Goal: Complete application form

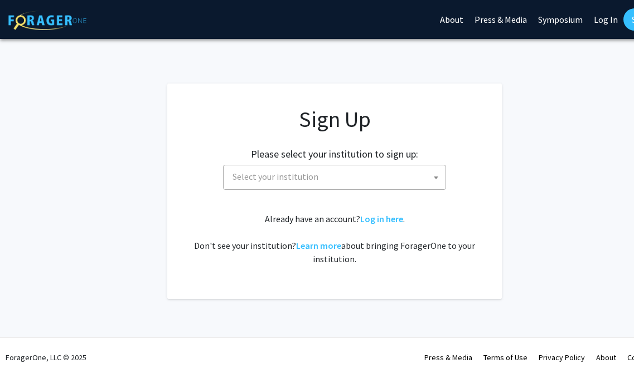
click at [422, 175] on span "Select your institution" at bounding box center [336, 177] width 217 height 23
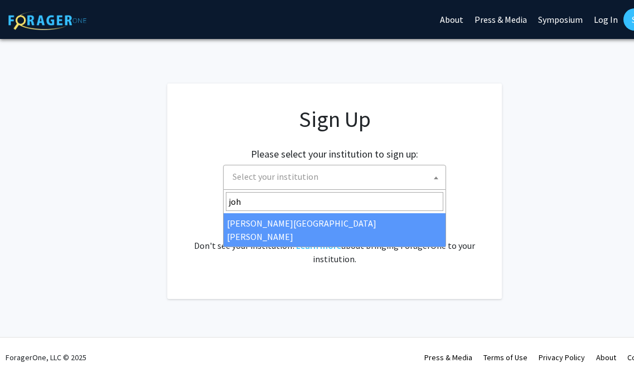
type input "[PERSON_NAME]"
select select "1"
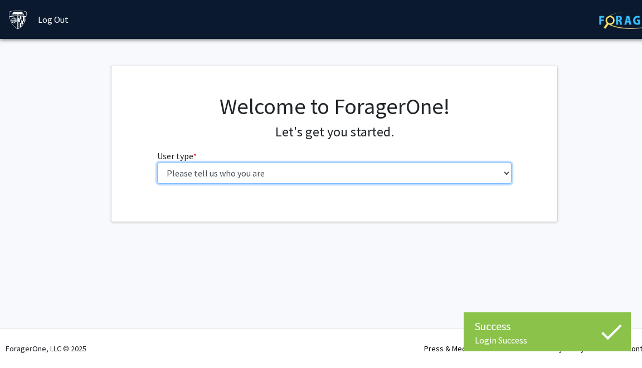
click at [373, 170] on select "Please tell us who you are Undergraduate Student Master's Student Doctoral Cand…" at bounding box center [334, 173] width 355 height 21
click at [157, 163] on select "Please tell us who you are Undergraduate Student Master's Student Doctoral Cand…" at bounding box center [334, 173] width 355 height 21
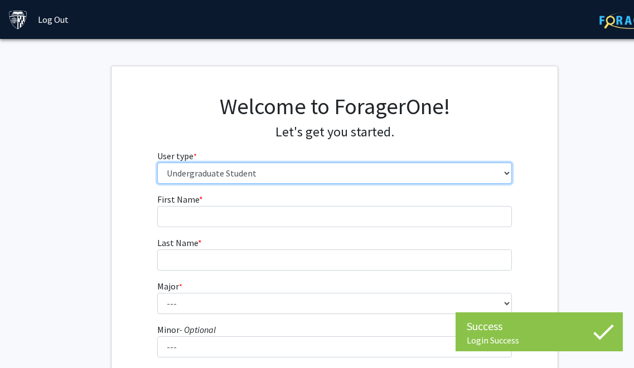
click at [373, 170] on select "Please tell us who you are Undergraduate Student Master's Student Doctoral Cand…" at bounding box center [334, 173] width 355 height 21
select select "2: masters"
click at [157, 163] on select "Please tell us who you are Undergraduate Student Master's Student Doctoral Cand…" at bounding box center [334, 173] width 355 height 21
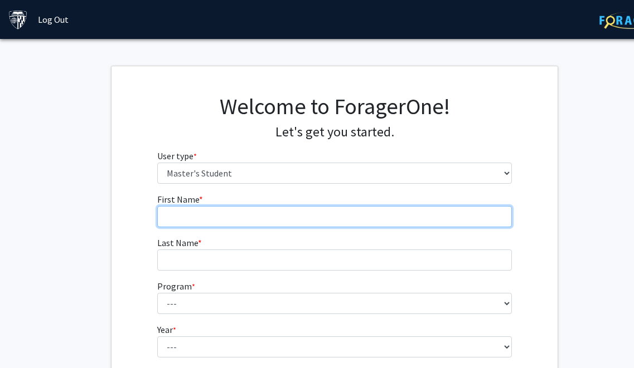
click at [346, 222] on input "First Name * required" at bounding box center [334, 216] width 355 height 21
type input "Eileene"
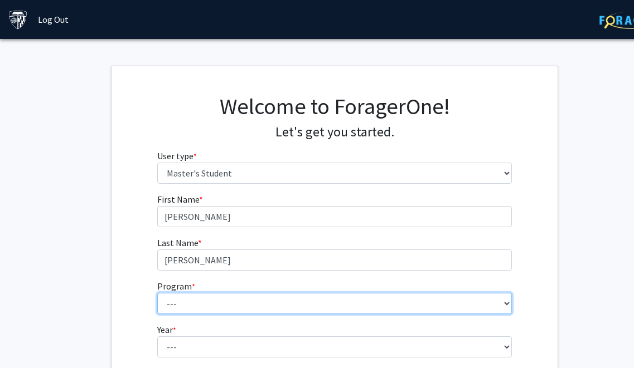
click at [302, 296] on select "--- Anatomy Education Applied and Computational Mathematics Applied Biomedical …" at bounding box center [334, 303] width 355 height 21
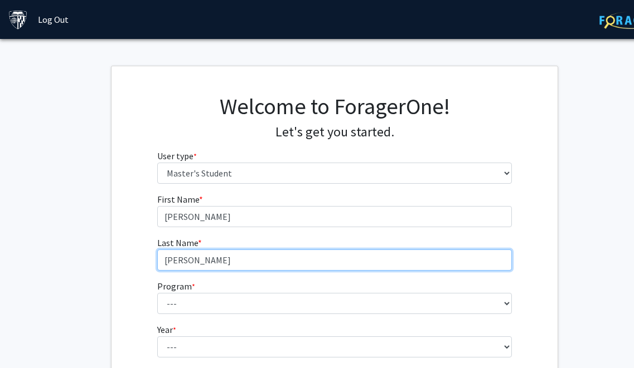
click at [262, 253] on input "Vicencio Rivas" at bounding box center [334, 260] width 355 height 21
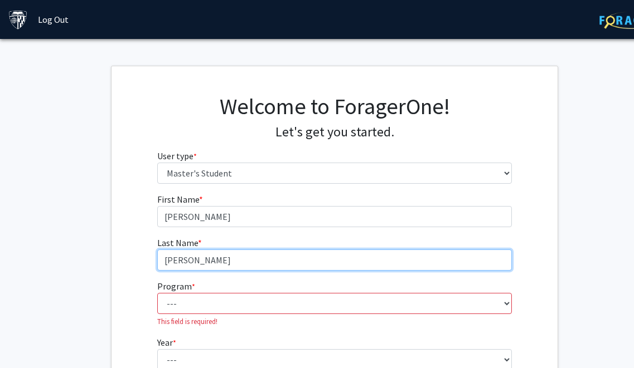
click at [254, 256] on input "Vicencio Rivas" at bounding box center [334, 260] width 355 height 21
type input "Vicencio"
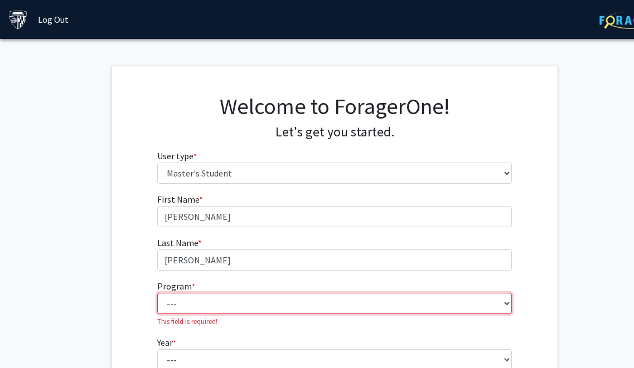
select select "144: 143"
click at [157, 293] on select "--- Anatomy Education Applied and Computational Mathematics Applied Biomedical …" at bounding box center [334, 303] width 355 height 21
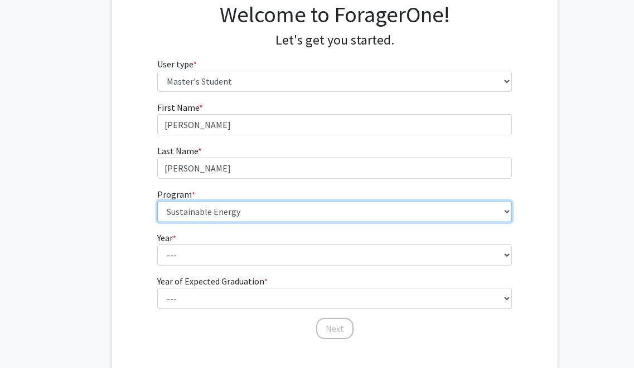
scroll to position [110, 0]
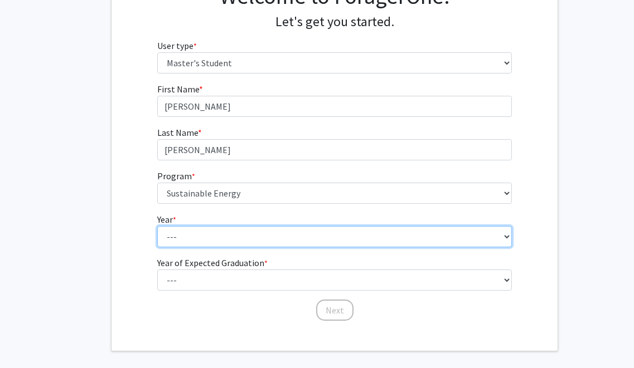
click at [222, 241] on select "--- First Year Second Year" at bounding box center [334, 236] width 355 height 21
select select "1: first_year"
click at [157, 226] on select "--- First Year Second Year" at bounding box center [334, 236] width 355 height 21
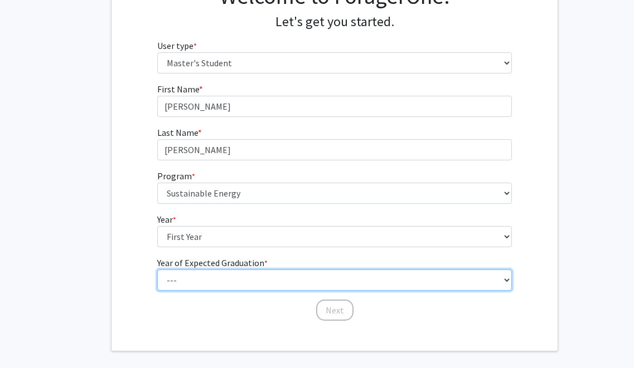
click at [213, 272] on select "--- 2025 2026 2027 2028 2029 2030 2031 2032 2033 2034" at bounding box center [334, 280] width 355 height 21
click at [157, 270] on select "--- 2025 2026 2027 2028 2029 2030 2031 2032 2033 2034" at bounding box center [334, 280] width 355 height 21
click at [214, 283] on select "--- 2025 2026 2027 2028 2029 2030 2031 2032 2033 2034" at bounding box center [334, 280] width 355 height 21
select select "3: 2027"
click at [157, 270] on select "--- 2025 2026 2027 2028 2029 2030 2031 2032 2033 2034" at bounding box center [334, 280] width 355 height 21
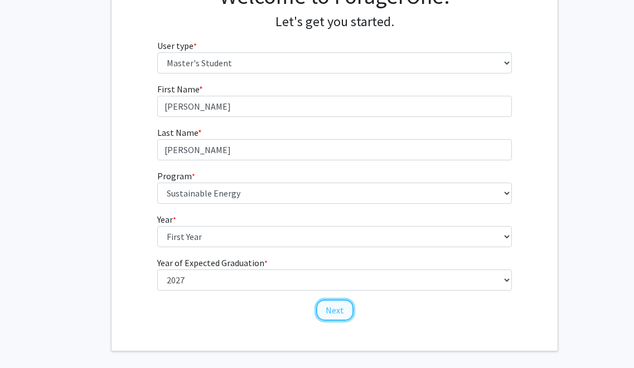
click at [317, 310] on button "Next" at bounding box center [334, 310] width 37 height 21
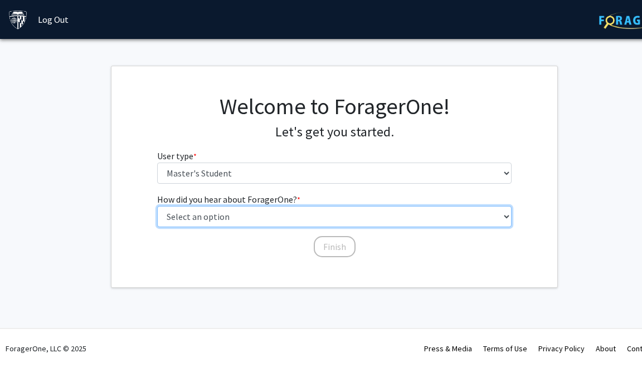
click at [237, 223] on select "Select an option Peer/student recommendation Faculty/staff recommendation Unive…" at bounding box center [334, 216] width 355 height 21
select select "3: university_website"
click at [157, 206] on select "Select an option Peer/student recommendation Faculty/staff recommendation Unive…" at bounding box center [334, 216] width 355 height 21
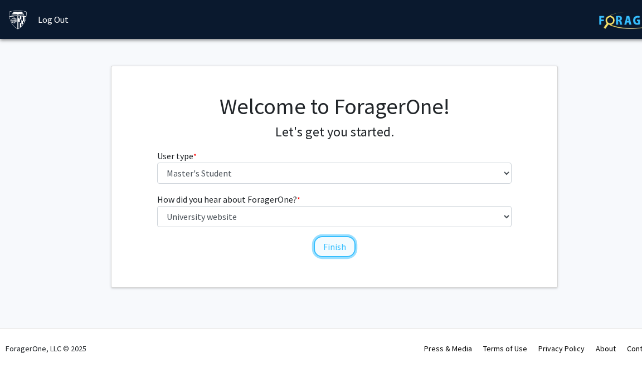
click at [321, 249] on button "Finish" at bounding box center [335, 246] width 42 height 21
